Goal: Use online tool/utility: Use online tool/utility

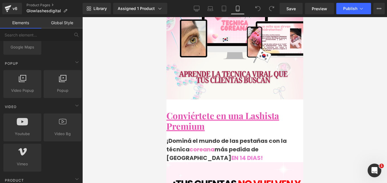
scroll to position [85, 0]
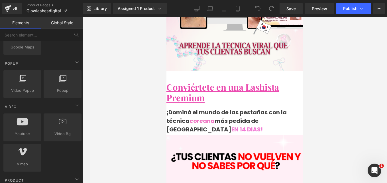
click at [166, 17] on span "Text Block" at bounding box center [166, 17] width 0 height 0
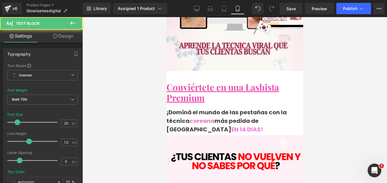
drag, startPoint x: 242, startPoint y: 94, endPoint x: 220, endPoint y: 112, distance: 28.9
click at [166, 17] on icon at bounding box center [166, 17] width 0 height 0
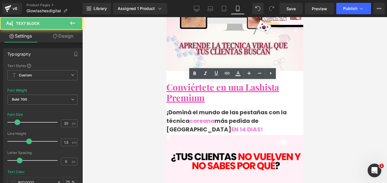
click at [214, 117] on span "coreana" at bounding box center [201, 121] width 25 height 8
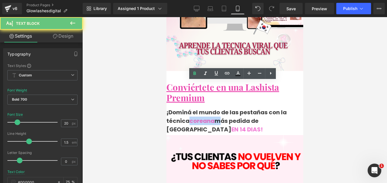
click at [214, 117] on span "coreana" at bounding box center [201, 121] width 25 height 8
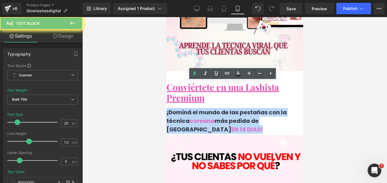
click at [214, 117] on span "coreana" at bounding box center [201, 121] width 25 height 8
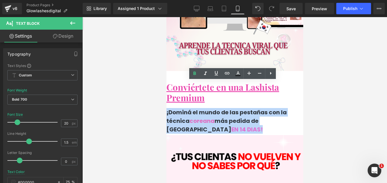
click at [166, 17] on link at bounding box center [166, 17] width 0 height 0
click at [214, 117] on span "coreana" at bounding box center [201, 121] width 25 height 8
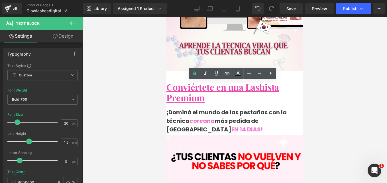
click at [214, 117] on span "coreana" at bounding box center [201, 121] width 25 height 8
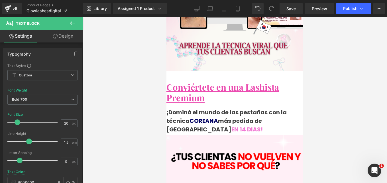
click at [215, 117] on font "COREANA" at bounding box center [203, 121] width 28 height 8
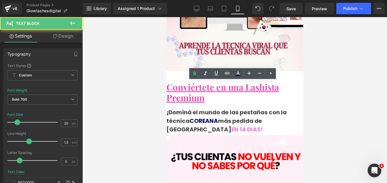
click at [244, 125] on span "EN 14 DIAS!" at bounding box center [246, 129] width 31 height 8
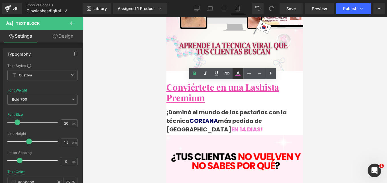
click at [238, 72] on icon at bounding box center [237, 72] width 3 height 3
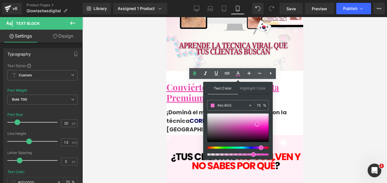
drag, startPoint x: 401, startPoint y: 123, endPoint x: 199, endPoint y: 105, distance: 202.7
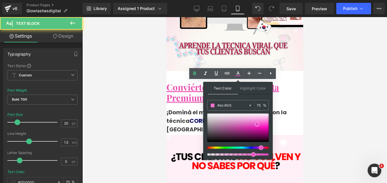
click at [194, 108] on p "¡Dominá el mundo de las pestañas con la técnica COREANA más pedida de Argentina…" at bounding box center [234, 121] width 137 height 26
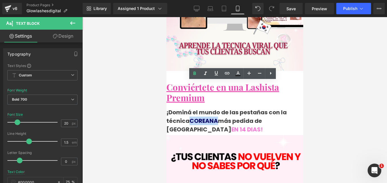
drag, startPoint x: 211, startPoint y: 97, endPoint x: 236, endPoint y: 95, distance: 24.5
click at [236, 108] on p "¡Dominá el mundo de las pestañas con la técnica COREANA más pedida de Argentina…" at bounding box center [234, 121] width 137 height 26
click at [238, 73] on icon at bounding box center [237, 72] width 3 height 3
type input "#eb4bb0"
type input "75"
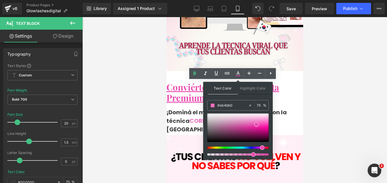
drag, startPoint x: 403, startPoint y: 122, endPoint x: 189, endPoint y: 105, distance: 215.1
paste input "c4fc5"
type input "#ec4fc5"
type input "100"
type input "#ec4fc5"
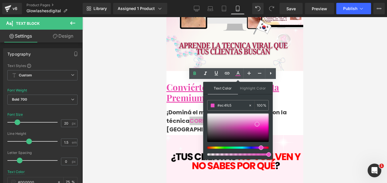
click at [221, 96] on div "Text Color Highlight Color rgba(236, 79, 197, 1) #ec4fc5 100 % transparent tran…" at bounding box center [237, 120] width 69 height 77
click at [172, 108] on p "¡Dominá el mundo de las pestañas con la técnica COREANA más pedida de Argentina…" at bounding box center [234, 121] width 137 height 26
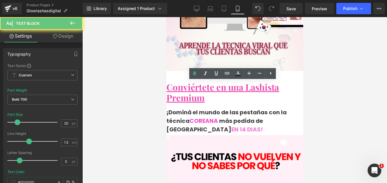
click at [240, 125] on span "EN 14 DIAS!" at bounding box center [246, 129] width 31 height 8
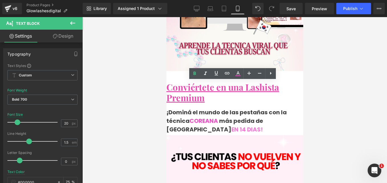
click at [240, 125] on span "EN 14 DIAS!" at bounding box center [246, 129] width 31 height 8
click at [267, 108] on p "¡Dominá el mundo de las pestañas con la técnica COREANA más pedida de Argentina…" at bounding box center [234, 121] width 137 height 26
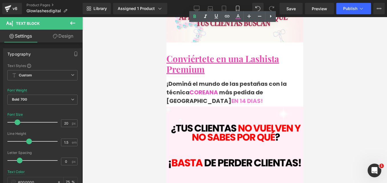
scroll to position [142, 0]
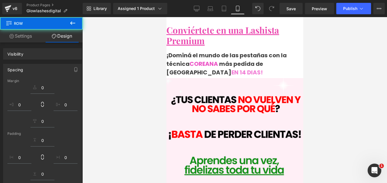
click at [349, 59] on div at bounding box center [234, 100] width 304 height 166
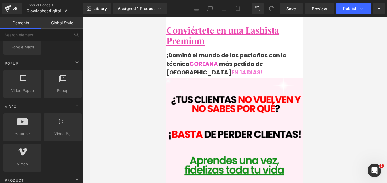
scroll to position [114, 0]
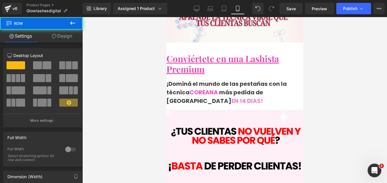
drag, startPoint x: 229, startPoint y: 81, endPoint x: 472, endPoint y: 101, distance: 244.3
click at [227, 107] on div "Image Row" at bounding box center [234, 185] width 137 height 157
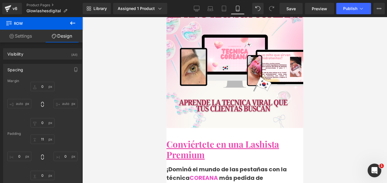
scroll to position [0, 0]
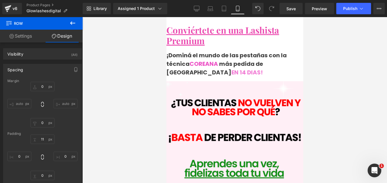
click at [235, 81] on img at bounding box center [234, 154] width 153 height 147
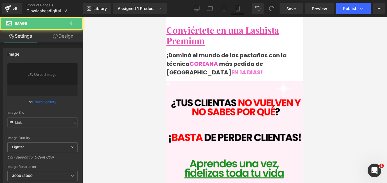
type input "[URL][DOMAIN_NAME]"
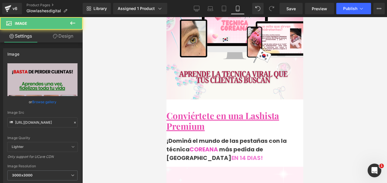
click at [223, 134] on div "¡Dominá el mundo de las pestañas con la técnica COREANA más pedida de Argentina…" at bounding box center [234, 148] width 137 height 29
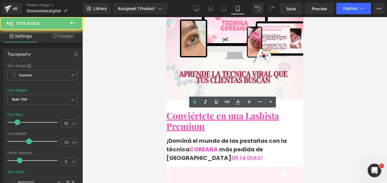
click at [263, 136] on p "¡Dominá el mundo de las pestañas con la técnica COREANA más pedida de Argentina…" at bounding box center [234, 149] width 137 height 26
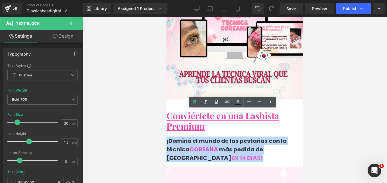
drag, startPoint x: 264, startPoint y: 135, endPoint x: 173, endPoint y: 117, distance: 93.5
click at [173, 136] on p "¡Dominá el mundo de las pestañas con la técnica COREANA más pedida de Argentina…" at bounding box center [234, 149] width 137 height 26
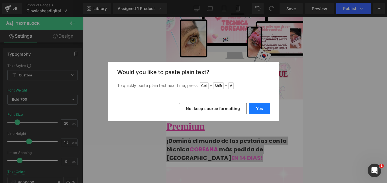
click at [264, 107] on button "Yes" at bounding box center [259, 108] width 21 height 11
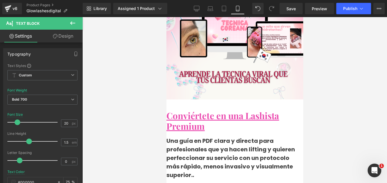
scroll to position [114, 0]
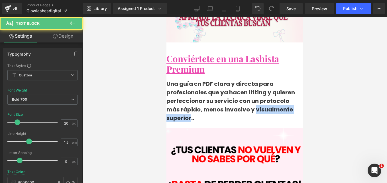
drag, startPoint x: 200, startPoint y: 94, endPoint x: 262, endPoint y: 93, distance: 62.1
click at [262, 93] on p "Una guía en PDF clara y directa para profesionales que ya hacen lifting y quier…" at bounding box center [234, 100] width 137 height 43
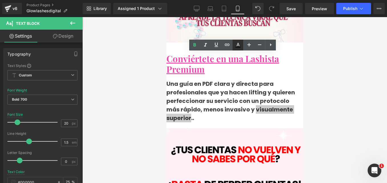
click at [240, 43] on icon at bounding box center [237, 45] width 7 height 7
type input "#000000"
type input "75"
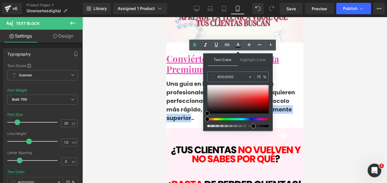
click at [283, 86] on p "Una guía en PDF clara y directa para profesionales que ya hacen lifting y quier…" at bounding box center [234, 100] width 137 height 43
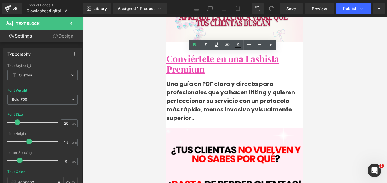
click at [197, 52] on u "Conviértete en una Lashista Premium" at bounding box center [222, 63] width 112 height 22
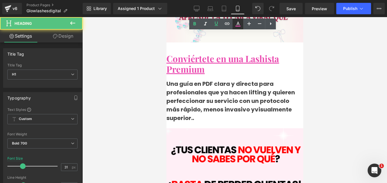
click at [236, 26] on icon at bounding box center [237, 26] width 5 height 1
type input "#eb4bb0"
type input "100"
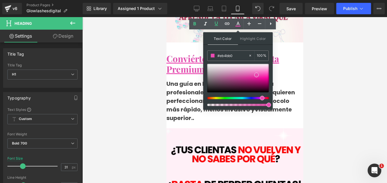
drag, startPoint x: 234, startPoint y: 56, endPoint x: 153, endPoint y: 57, distance: 80.6
click at [153, 0] on div "Text Block You are previewing how the will restyle your page. You can not edit …" at bounding box center [193, 0] width 387 height 0
click at [166, 17] on span at bounding box center [166, 17] width 0 height 0
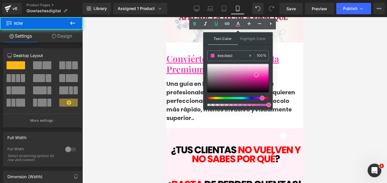
click at [197, 88] on p "Una guía en PDF clara y directa para profesionales que ya hacen lifting y quier…" at bounding box center [234, 100] width 137 height 43
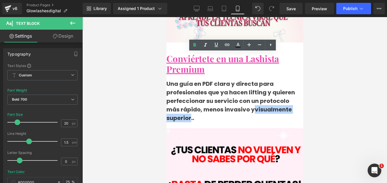
drag, startPoint x: 222, startPoint y: 91, endPoint x: 262, endPoint y: 93, distance: 39.9
click at [262, 93] on p "Una guía en PDF clara y directa para profesionales que ya hacen lifting y quier…" at bounding box center [234, 100] width 137 height 43
click at [237, 44] on icon at bounding box center [237, 45] width 7 height 7
type input "#000000"
type input "75"
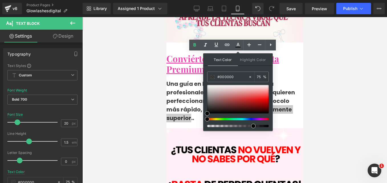
drag, startPoint x: 394, startPoint y: 92, endPoint x: 184, endPoint y: 77, distance: 211.0
paste input "eb4bb"
type input "#eb4bb0"
type input "100"
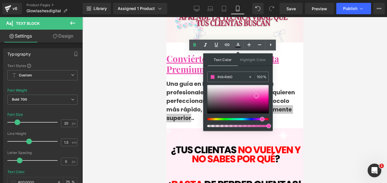
click at [230, 70] on div "Text Color Highlight Color rgba(235, 75, 176, 1) #eb4bb0 100 % transparent tran…" at bounding box center [237, 91] width 69 height 77
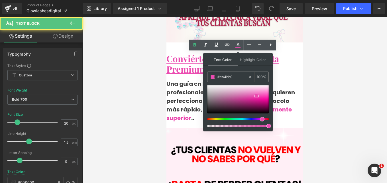
click at [179, 79] on p "Una guía en PDF clara y directa para profesionales que ya hacen lifting y quier…" at bounding box center [234, 100] width 137 height 43
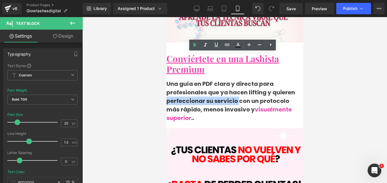
drag, startPoint x: 199, startPoint y: 77, endPoint x: 270, endPoint y: 74, distance: 71.0
click at [270, 79] on p "Una guía en PDF clara y directa para profesionales que ya hacen lifting y quier…" at bounding box center [234, 100] width 137 height 43
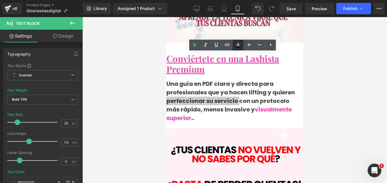
click at [238, 41] on link at bounding box center [237, 45] width 11 height 11
type input "#000000"
type input "75"
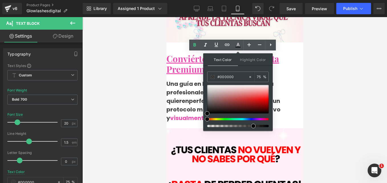
drag, startPoint x: 237, startPoint y: 75, endPoint x: 126, endPoint y: 68, distance: 111.0
click at [166, 0] on div "Row You are previewing how the will restyle your page. You can not edit Element…" at bounding box center [193, 0] width 387 height 0
paste input "eb4bb"
type input "#eb4bb0"
type input "100"
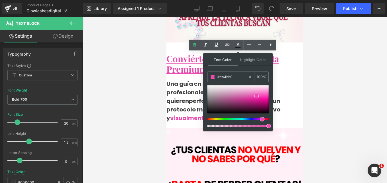
click at [222, 69] on div "Text Color Highlight Color rgba(235, 75, 176, 1) #eb4bb0 100 % transparent tran…" at bounding box center [237, 91] width 69 height 77
click at [187, 79] on p "Una guía en PDF clara y directa para profesionales que ya hacen lifting y quier…" at bounding box center [234, 100] width 137 height 43
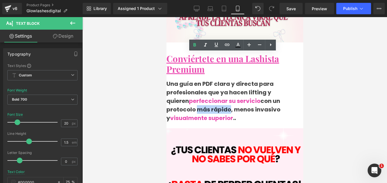
drag, startPoint x: 203, startPoint y: 85, endPoint x: 237, endPoint y: 82, distance: 34.1
click at [237, 82] on p "Una guía en PDF clara y directa para profesionales que ya hacen lifting y quier…" at bounding box center [234, 100] width 137 height 43
click at [238, 41] on link at bounding box center [237, 45] width 11 height 11
type input "#000000"
type input "75"
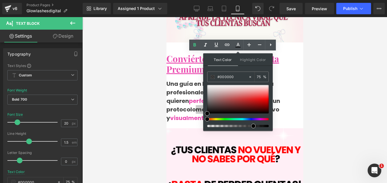
drag, startPoint x: 238, startPoint y: 76, endPoint x: 124, endPoint y: 71, distance: 114.0
click at [131, 0] on div "Row You are previewing how the will restyle your page. You can not edit Element…" at bounding box center [193, 0] width 387 height 0
paste input "eb4bb"
type input "#eb4bb0"
type input "100"
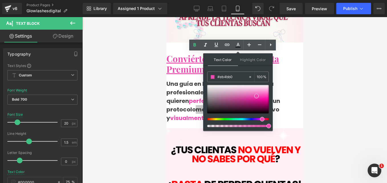
type input "#eb4bb0"
click at [209, 68] on div "Text Color Highlight Color rgba(235, 75, 176, 1) #eb4bb0 100 % transparent tran…" at bounding box center [237, 91] width 69 height 77
click at [196, 79] on p "Una guía en PDF clara y directa para profesionales que ya hacen lifting y quier…" at bounding box center [234, 100] width 137 height 43
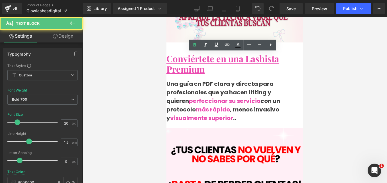
scroll to position [85, 0]
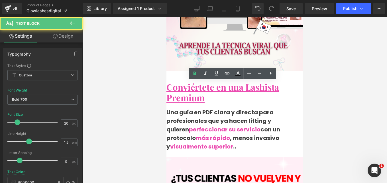
click at [213, 108] on p "Una guía en PDF clara y directa para profesionales que ya hacen lifting y quier…" at bounding box center [234, 129] width 137 height 43
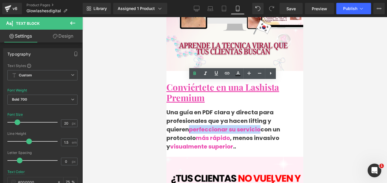
drag, startPoint x: 198, startPoint y: 104, endPoint x: 268, endPoint y: 105, distance: 70.3
click at [268, 108] on p "Una guía en PDF clara y directa para profesionales que ya hacen lifting y quier…" at bounding box center [234, 129] width 137 height 43
click at [282, 108] on p "Una guía en PDF clara y directa para profesionales que ya hacen lifting y quier…" at bounding box center [234, 129] width 137 height 43
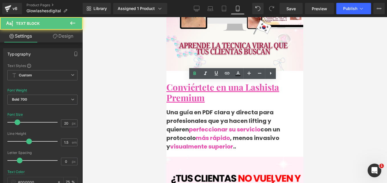
click at [323, 116] on div at bounding box center [234, 100] width 304 height 166
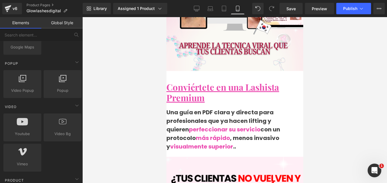
scroll to position [114, 0]
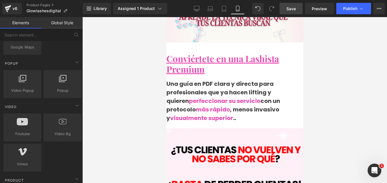
click at [292, 11] on span "Save" at bounding box center [290, 9] width 9 height 6
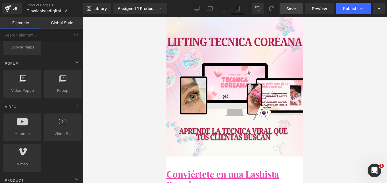
scroll to position [57, 0]
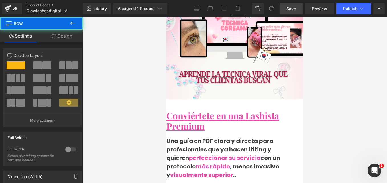
drag, startPoint x: 231, startPoint y: 80, endPoint x: 229, endPoint y: 75, distance: 5.2
click at [229, 75] on div "Image Row" at bounding box center [234, 32] width 137 height 144
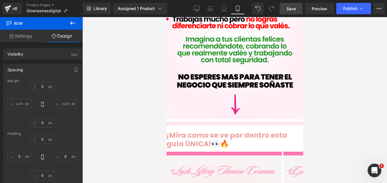
scroll to position [427, 0]
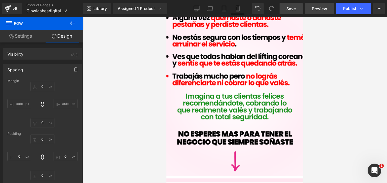
click at [323, 9] on span "Preview" at bounding box center [319, 9] width 15 height 6
click at [240, 179] on div "Liquid" at bounding box center [234, 180] width 151 height 3
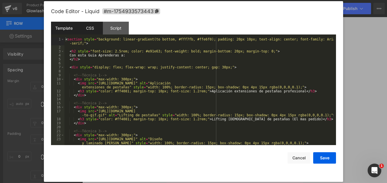
click at [88, 32] on div "CSS" at bounding box center [90, 28] width 26 height 13
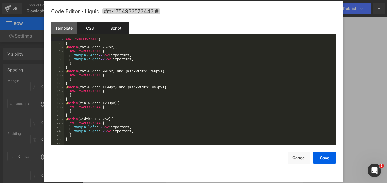
click at [110, 28] on div "Script" at bounding box center [116, 28] width 26 height 13
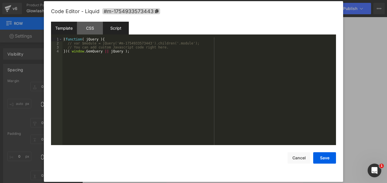
click at [74, 28] on div "Template" at bounding box center [64, 28] width 26 height 13
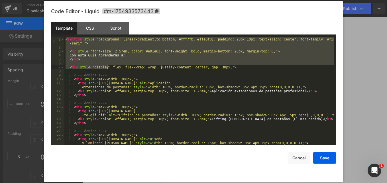
drag, startPoint x: 66, startPoint y: 38, endPoint x: 108, endPoint y: 66, distance: 50.4
click at [108, 66] on div "< section style = "background: linear-gradient(to bottom, #fff7fb, #ffe6f0); pa…" at bounding box center [198, 97] width 269 height 120
click at [90, 55] on div "< section style = "background: linear-gradient(to bottom, #fff7fb, #ffe6f0); pa…" at bounding box center [198, 91] width 269 height 108
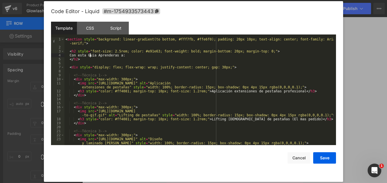
click at [103, 56] on div "< section style = "background: linear-gradient(to bottom, #fff7fb, #ffe6f0); pa…" at bounding box center [198, 97] width 269 height 120
drag, startPoint x: 122, startPoint y: 55, endPoint x: 73, endPoint y: 54, distance: 49.3
click at [73, 54] on div "< section style = "background: linear-gradient(to bottom, #fff7fb, #ffe6f0); pa…" at bounding box center [198, 97] width 269 height 120
click at [149, 73] on div "< section style = "background: linear-gradient(to bottom, #fff7fb, #ffe6f0); pa…" at bounding box center [198, 97] width 269 height 120
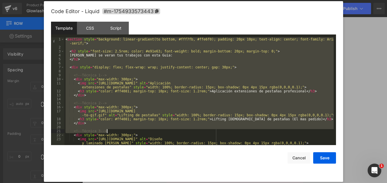
scroll to position [44, 0]
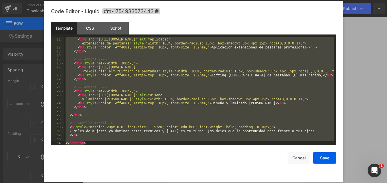
drag, startPoint x: 65, startPoint y: 38, endPoint x: 334, endPoint y: 188, distance: 308.0
click at [334, 183] on html "Row You are previewing how the will restyle your page. You can not edit Element…" at bounding box center [193, 91] width 387 height 183
click at [325, 157] on button "Save" at bounding box center [324, 157] width 23 height 11
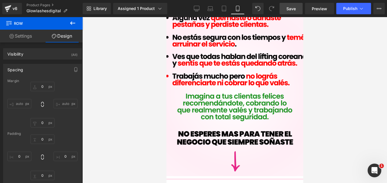
click at [238, 179] on div "Liquid" at bounding box center [234, 179] width 151 height 0
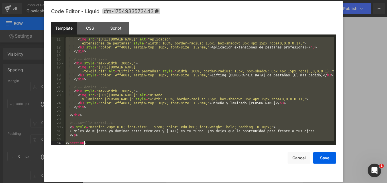
drag, startPoint x: 65, startPoint y: 38, endPoint x: 274, endPoint y: 197, distance: 262.1
click at [274, 183] on html "Row You are previewing how the will restyle your page. You can not edit Element…" at bounding box center [193, 91] width 387 height 183
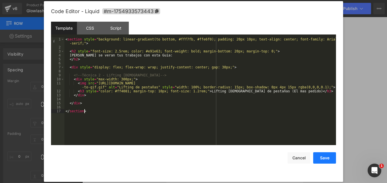
click at [328, 157] on button "Save" at bounding box center [324, 157] width 23 height 11
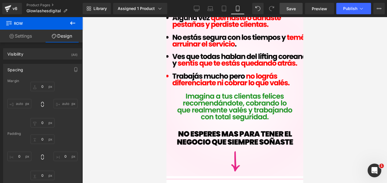
click at [291, 11] on span "Save" at bounding box center [290, 9] width 9 height 6
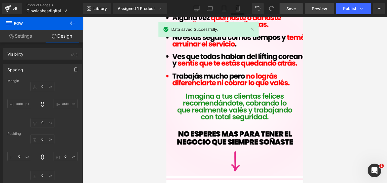
click at [327, 7] on span "Preview" at bounding box center [319, 9] width 15 height 6
